Goal: Task Accomplishment & Management: Use online tool/utility

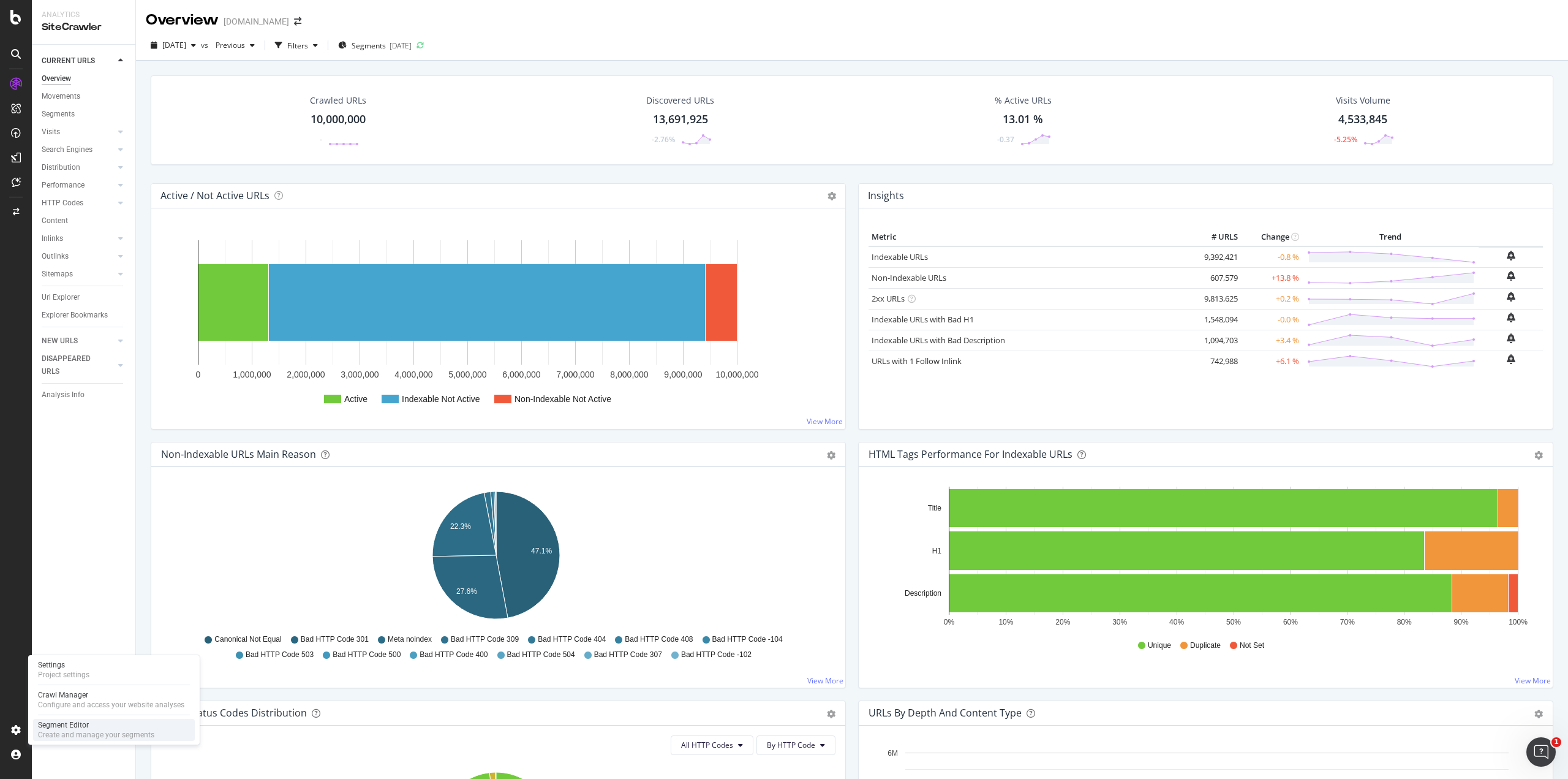
click at [79, 723] on div "Segment Editor" at bounding box center [96, 725] width 117 height 10
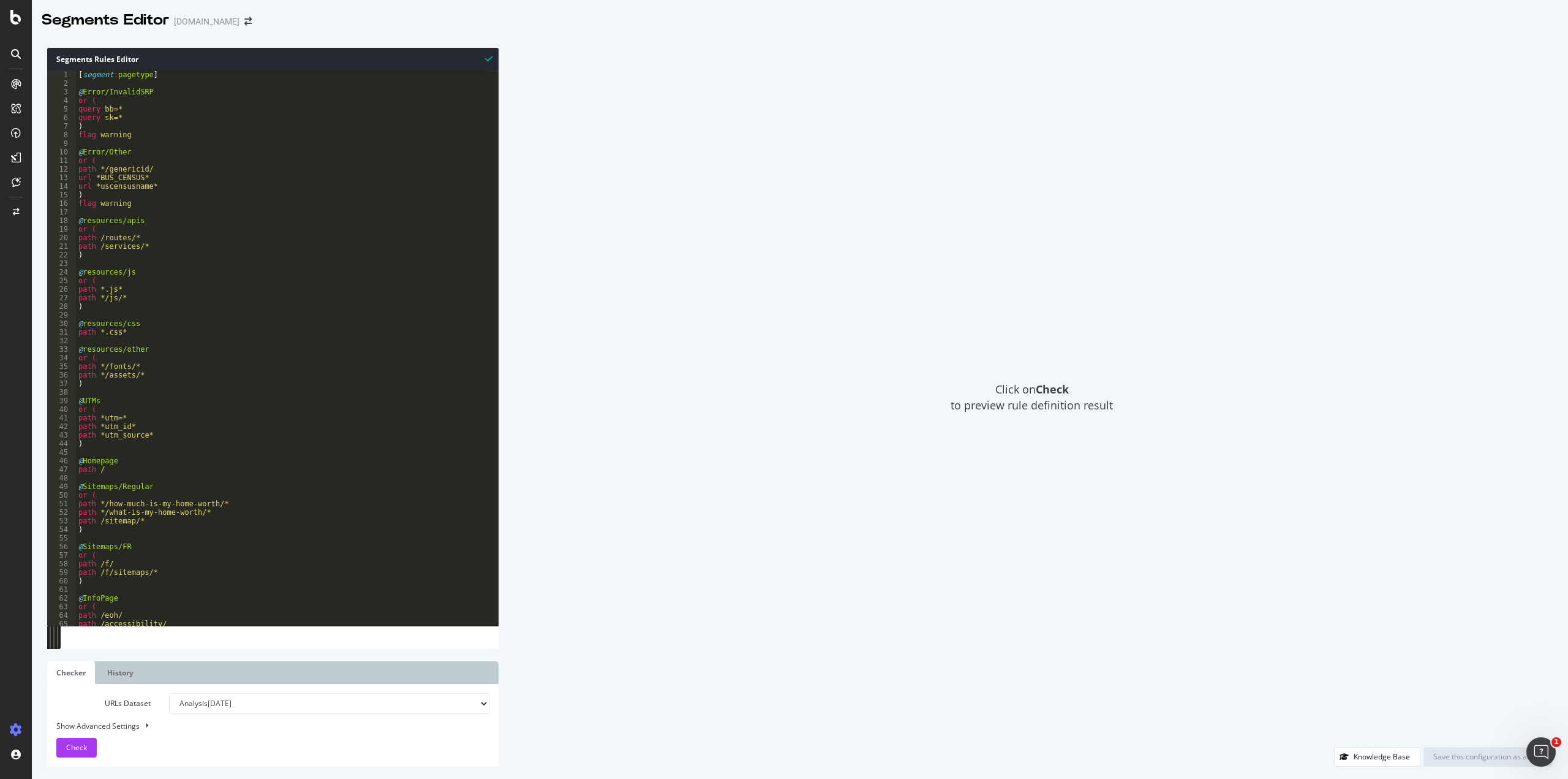
click at [338, 266] on div "[ segment : pagetype ] @ Error/InvalidSRP or ( query bb=* query sk=* ) flag war…" at bounding box center [282, 357] width 413 height 573
type textarea "path .*utm_id.* )"
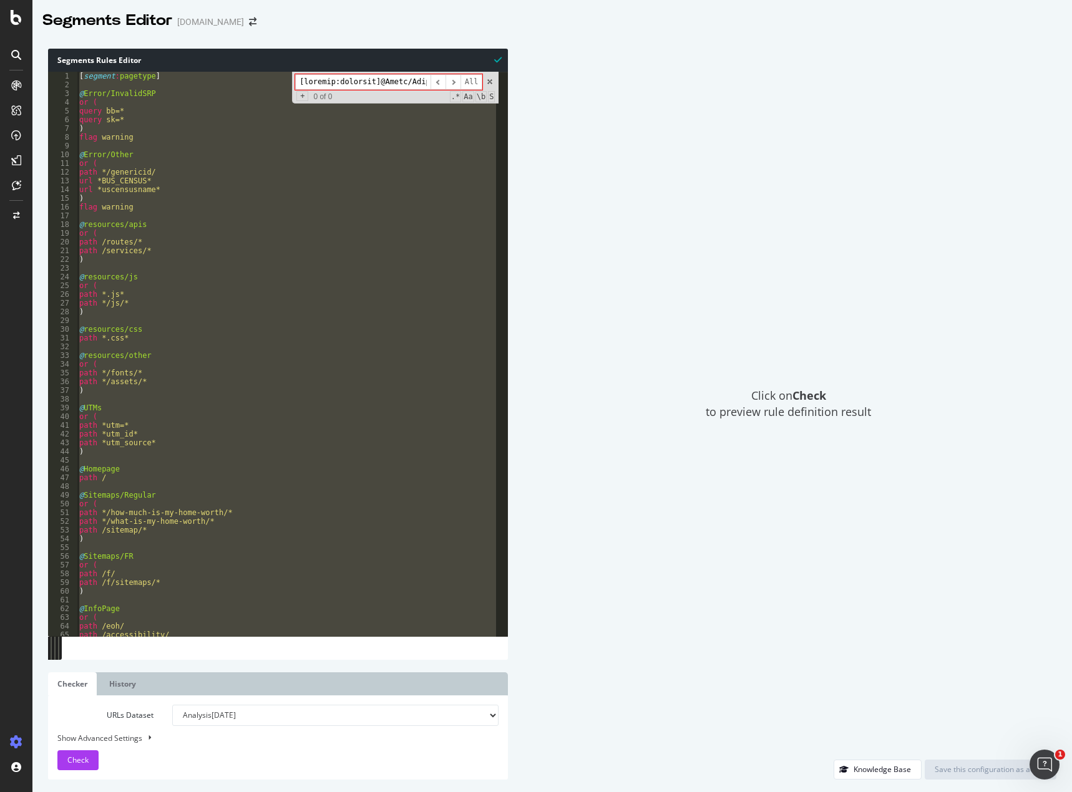
scroll to position [0, 34841]
click at [703, 275] on div "Click on Check to preview rule definition result" at bounding box center [788, 404] width 536 height 711
click at [399, 83] on input at bounding box center [362, 82] width 135 height 16
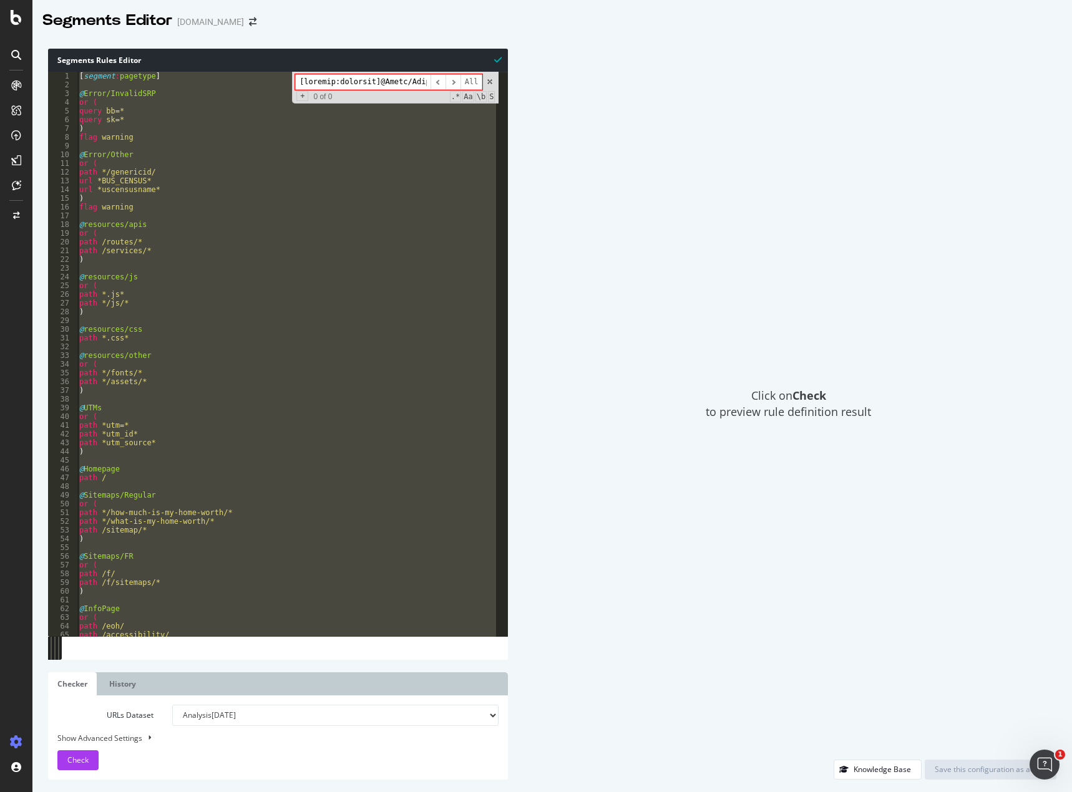
click at [399, 83] on input at bounding box center [362, 82] width 135 height 16
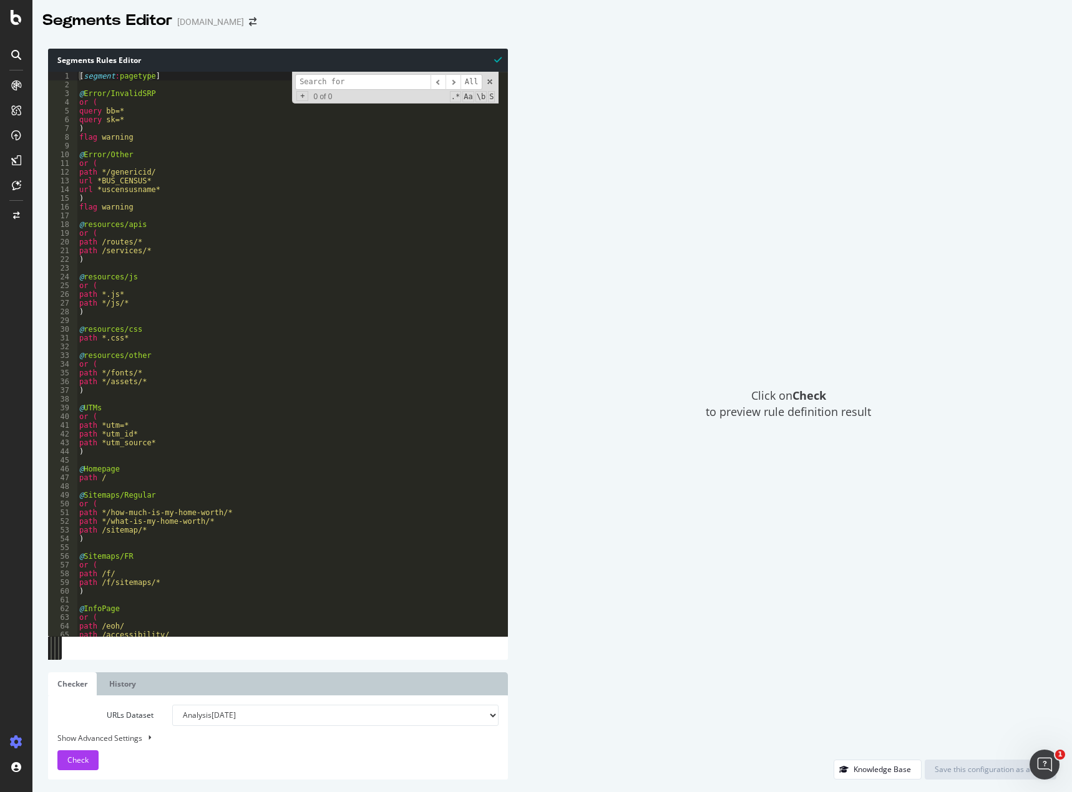
click at [225, 589] on div "[ segment : pagetype ] @ Error/InvalidSRP or ( query bb=* query sk=* ) flag war…" at bounding box center [288, 363] width 422 height 583
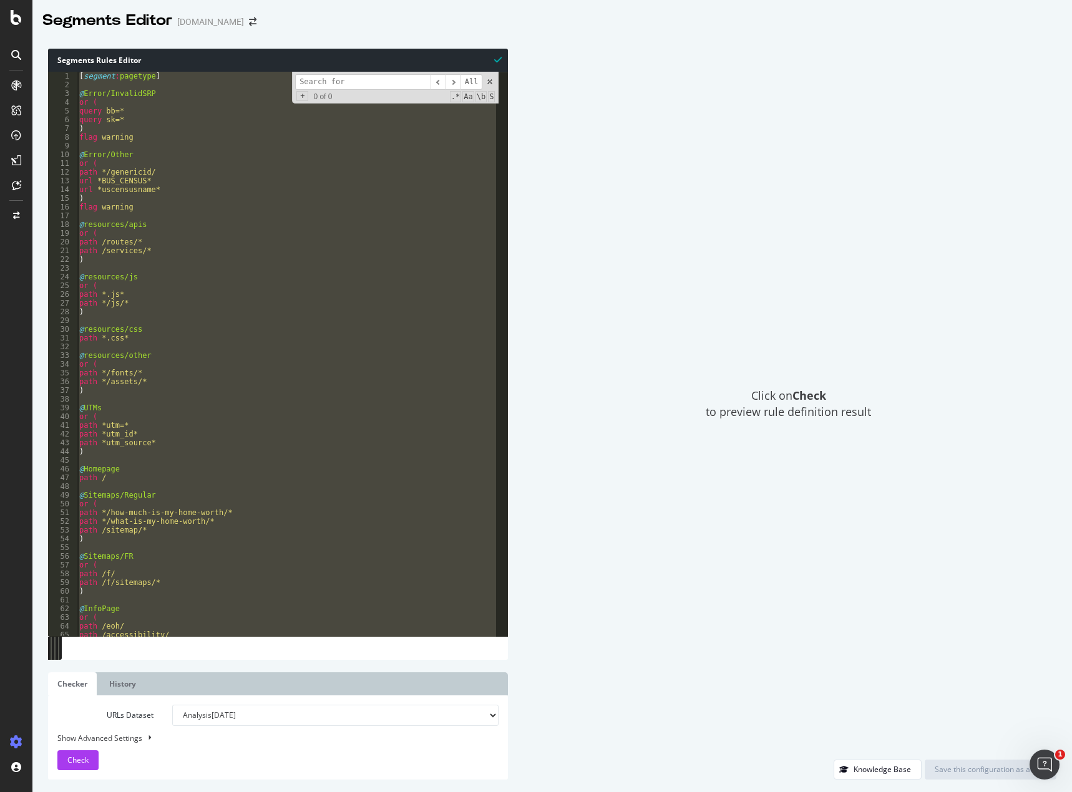
paste textarea "Cursor at row 594"
type textarea ")"
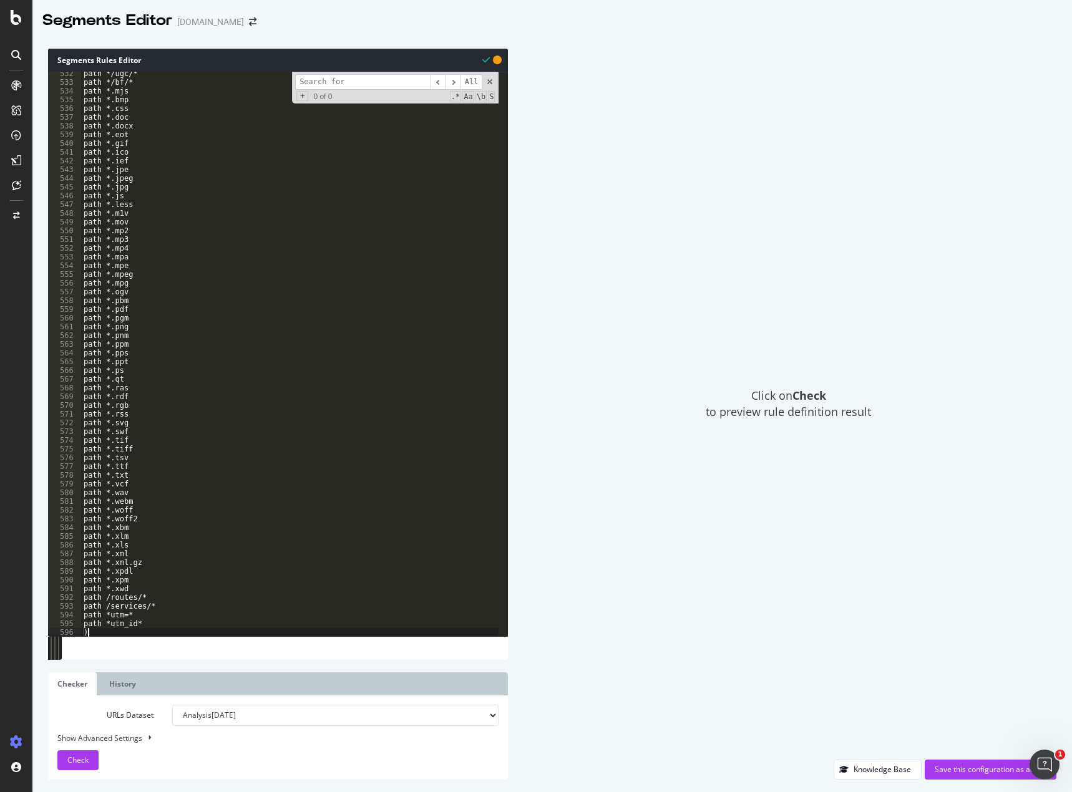
scroll to position [4640, 0]
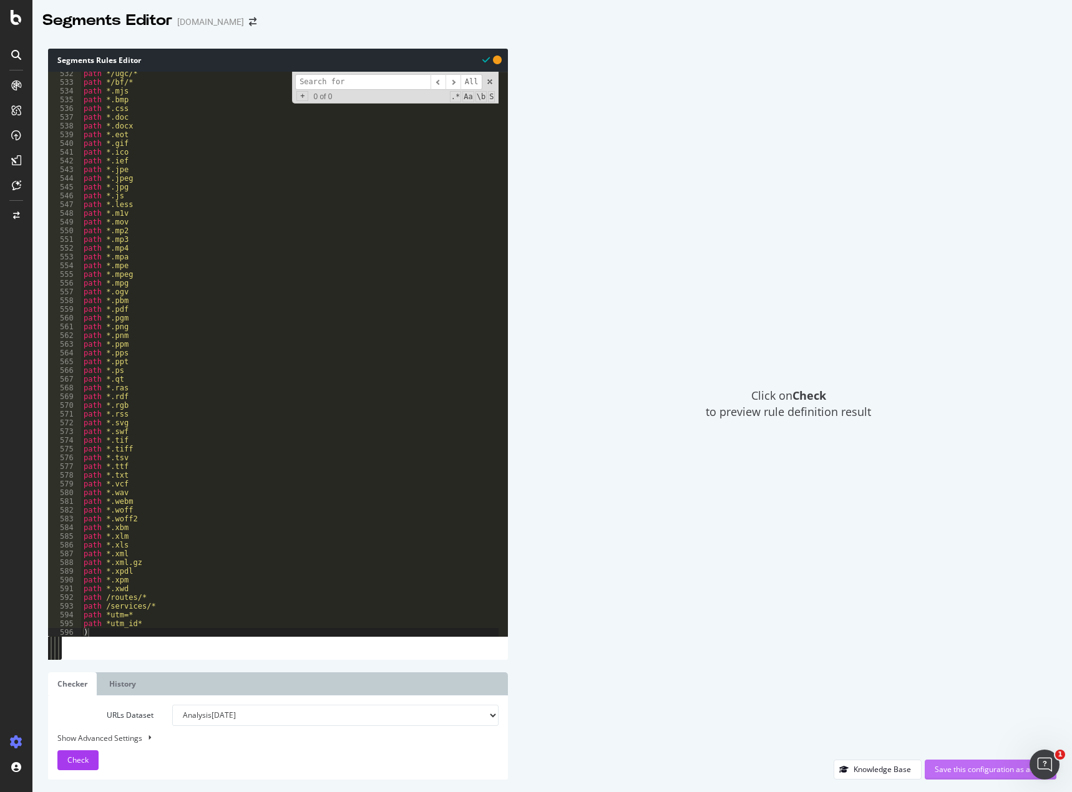
click at [998, 774] on div "Save this configuration as active" at bounding box center [990, 769] width 112 height 11
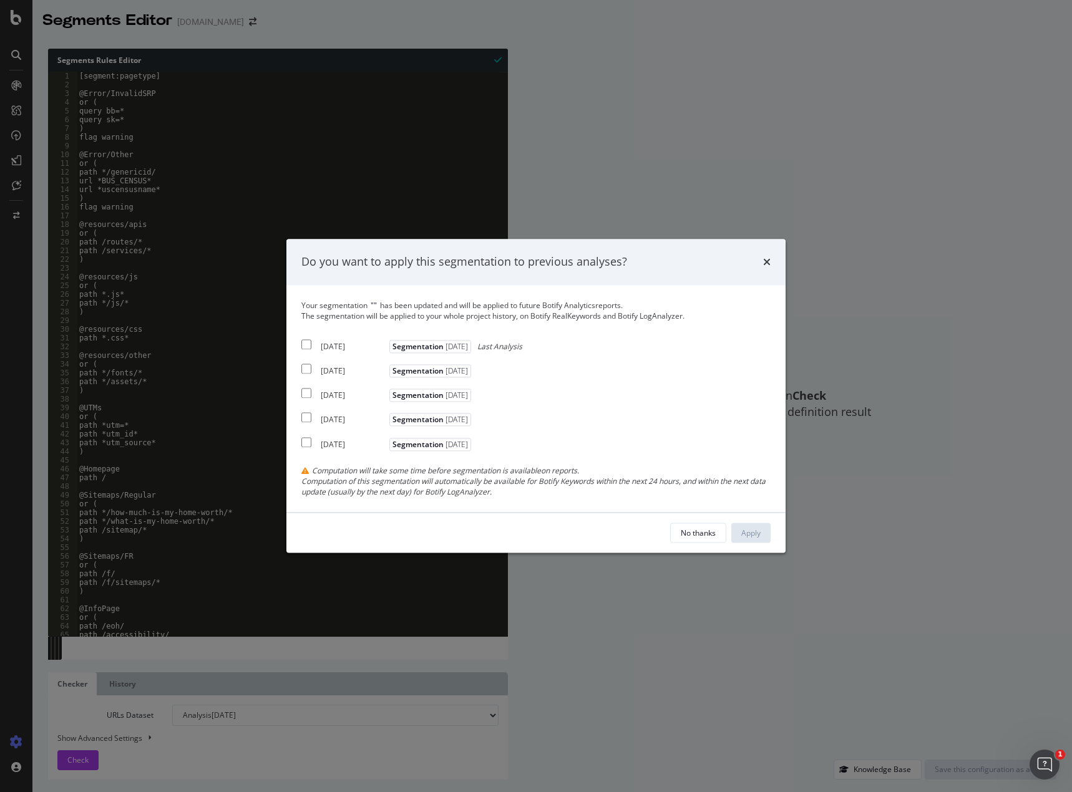
click at [308, 343] on input "modal" at bounding box center [306, 344] width 10 height 10
checkbox input "true"
click at [308, 370] on input "modal" at bounding box center [306, 369] width 10 height 10
checkbox input "true"
click at [306, 393] on input "modal" at bounding box center [306, 394] width 10 height 10
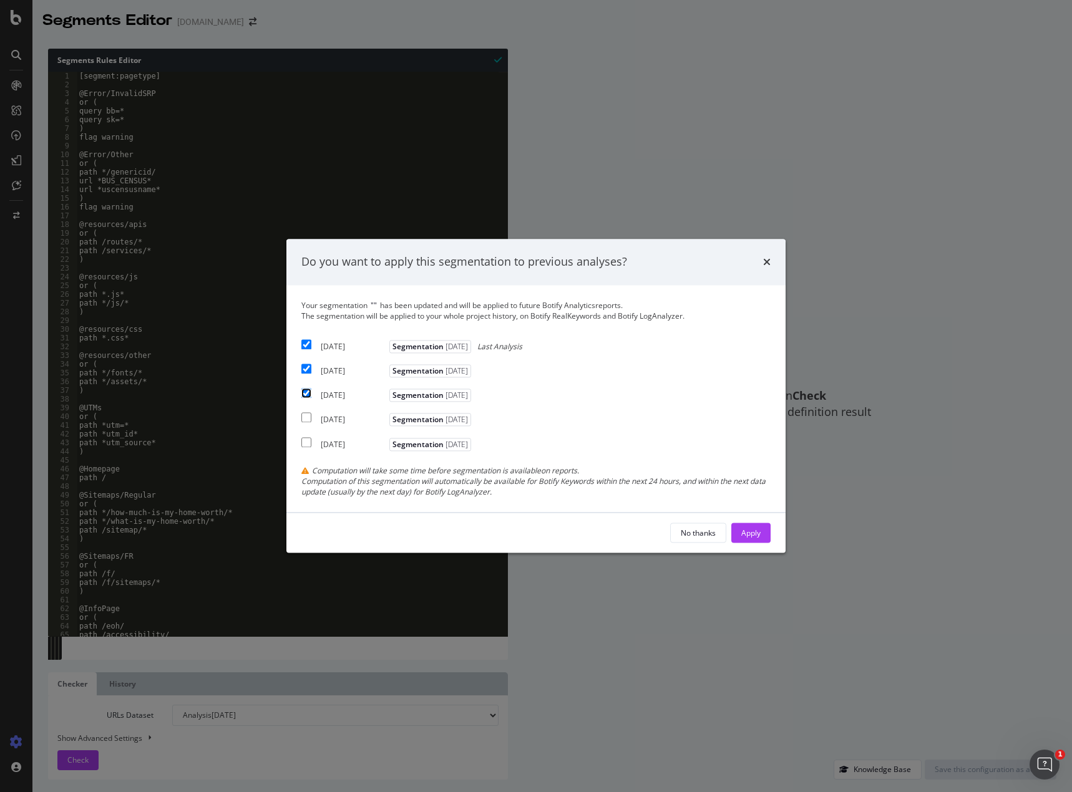
checkbox input "true"
click at [735, 526] on button "Apply" at bounding box center [750, 533] width 39 height 20
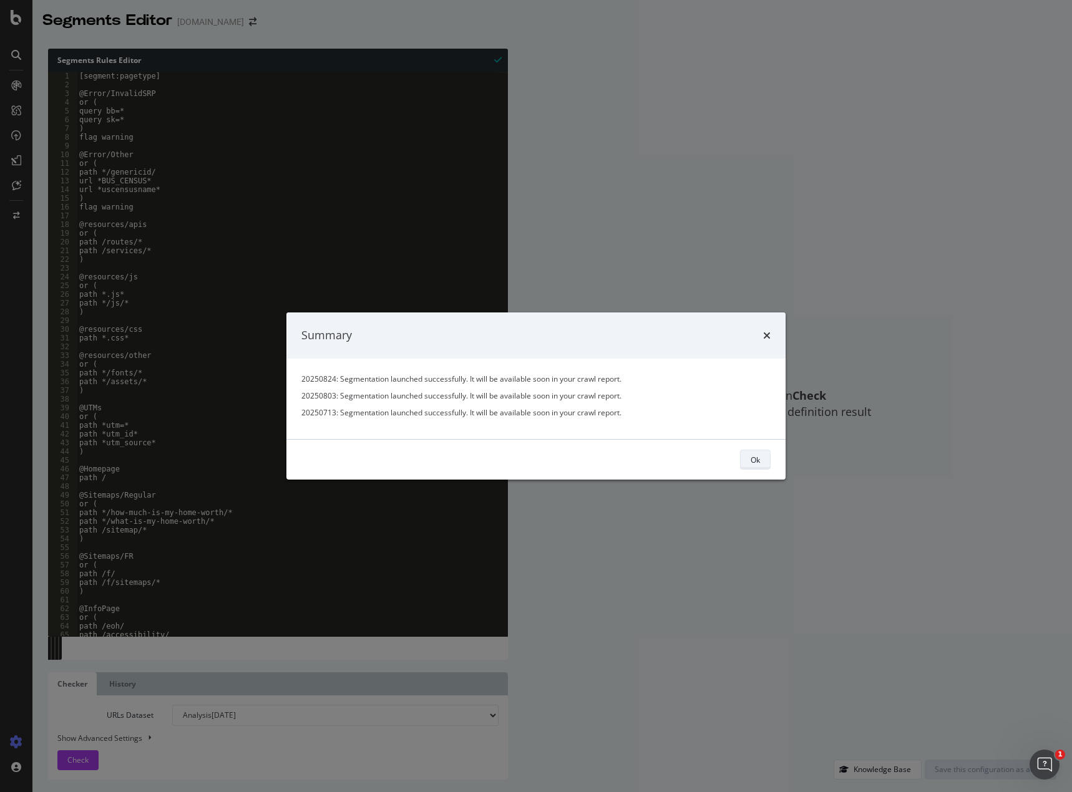
click at [753, 457] on div "Ok" at bounding box center [754, 459] width 9 height 11
